Goal: Task Accomplishment & Management: Complete application form

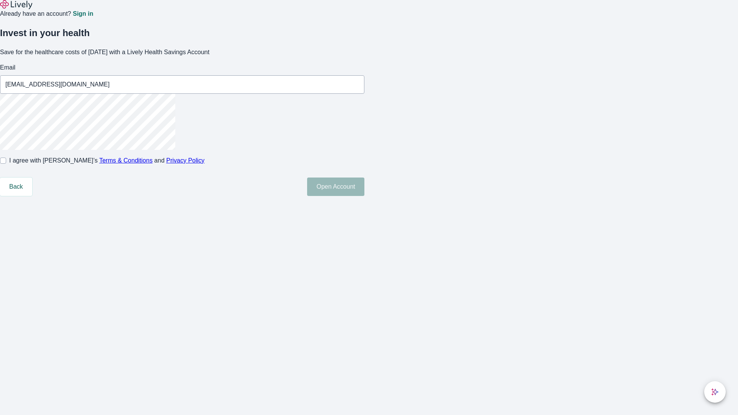
click at [6, 164] on input "I agree with Lively’s Terms & Conditions and Privacy Policy" at bounding box center [3, 161] width 6 height 6
checkbox input "true"
click at [364, 196] on button "Open Account" at bounding box center [335, 187] width 57 height 18
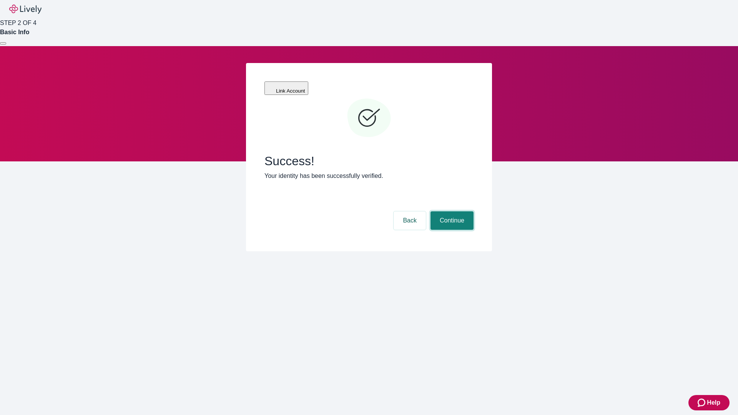
click at [451, 211] on button "Continue" at bounding box center [452, 220] width 43 height 18
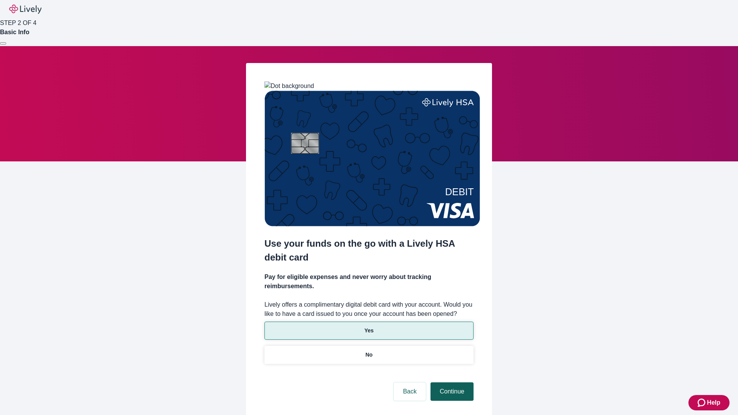
click at [369, 351] on p "No" at bounding box center [369, 355] width 7 height 8
click at [451, 383] on button "Continue" at bounding box center [452, 392] width 43 height 18
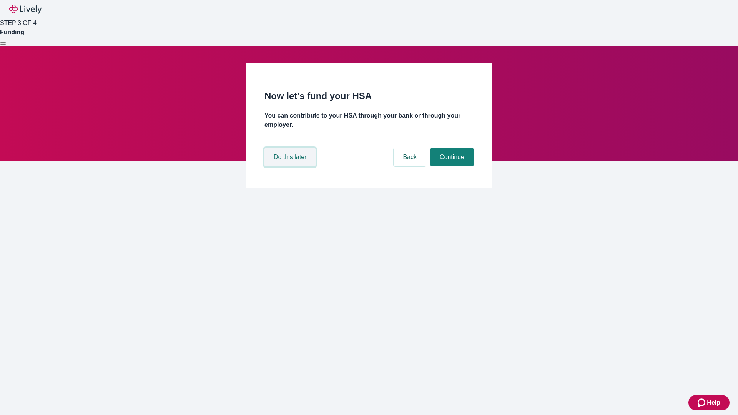
click at [291, 166] on button "Do this later" at bounding box center [290, 157] width 51 height 18
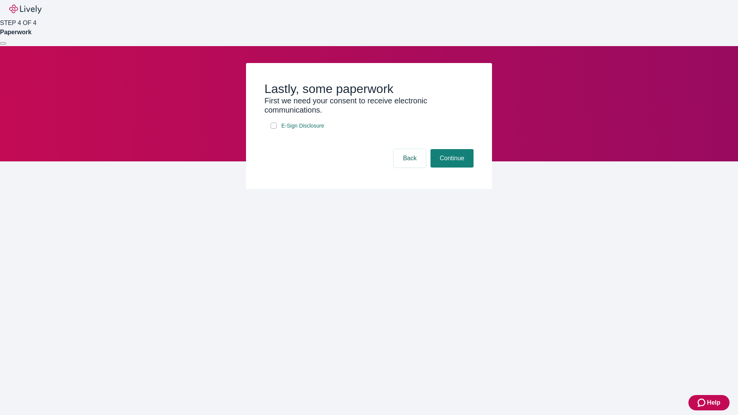
click at [274, 129] on input "E-Sign Disclosure" at bounding box center [274, 126] width 6 height 6
checkbox input "true"
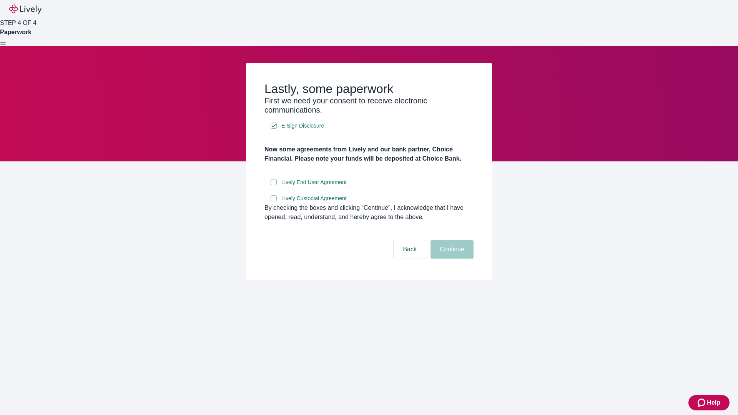
click at [274, 185] on input "Lively End User Agreement" at bounding box center [274, 182] width 6 height 6
checkbox input "true"
click at [274, 201] on input "Lively Custodial Agreement" at bounding box center [274, 198] width 6 height 6
checkbox input "true"
click at [451, 259] on button "Continue" at bounding box center [452, 249] width 43 height 18
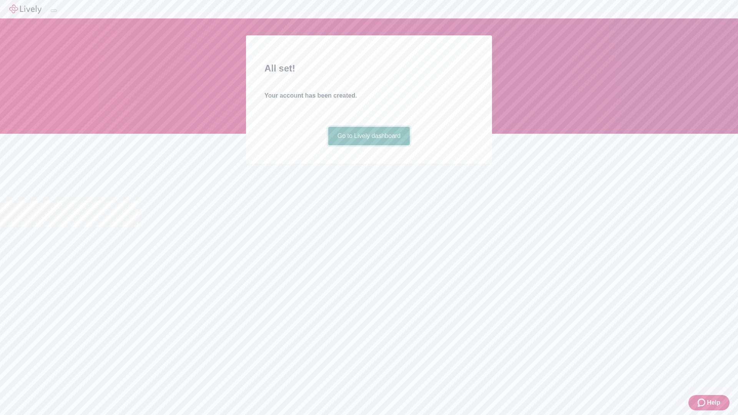
click at [369, 145] on link "Go to Lively dashboard" at bounding box center [369, 136] width 82 height 18
